Goal: Information Seeking & Learning: Learn about a topic

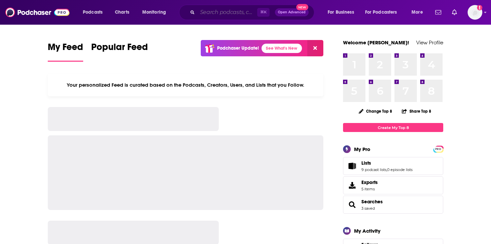
click at [204, 10] on input "Search podcasts, credits, & more..." at bounding box center [227, 12] width 60 height 11
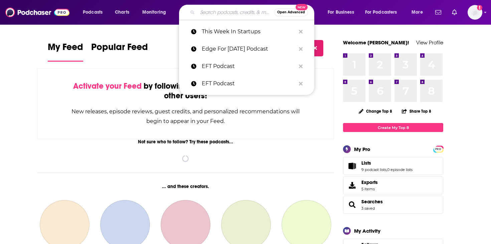
paste input "Total Retail Talks"
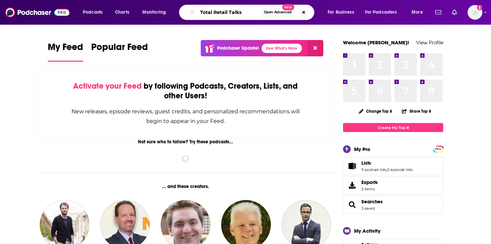
type input "Total Retail Talks"
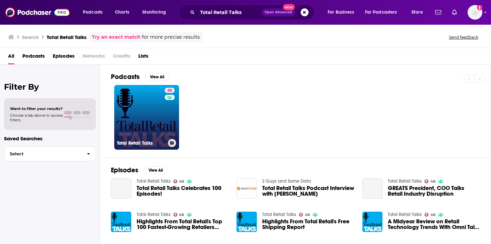
click at [147, 129] on link "46 Total Retail Talks" at bounding box center [146, 117] width 65 height 65
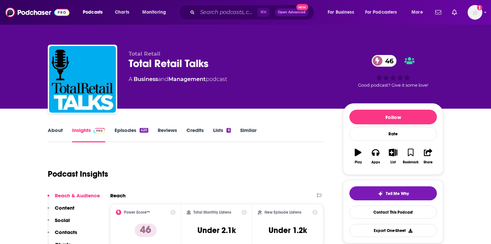
scroll to position [86, 0]
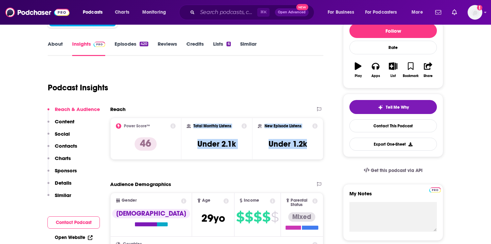
drag, startPoint x: 309, startPoint y: 143, endPoint x: 193, endPoint y: 126, distance: 117.8
click at [193, 126] on div "Power Score™ 46 Total Monthly Listens Under 2.1k New Episode Listens Under 1.2k" at bounding box center [216, 139] width 213 height 42
copy div "Total Monthly Listens Under 2.1k New Episode Listens Under 1.2k"
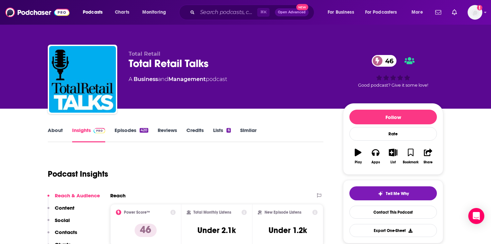
click at [295, 168] on div "Podcast Insights" at bounding box center [183, 170] width 270 height 34
